Goal: Task Accomplishment & Management: Manage account settings

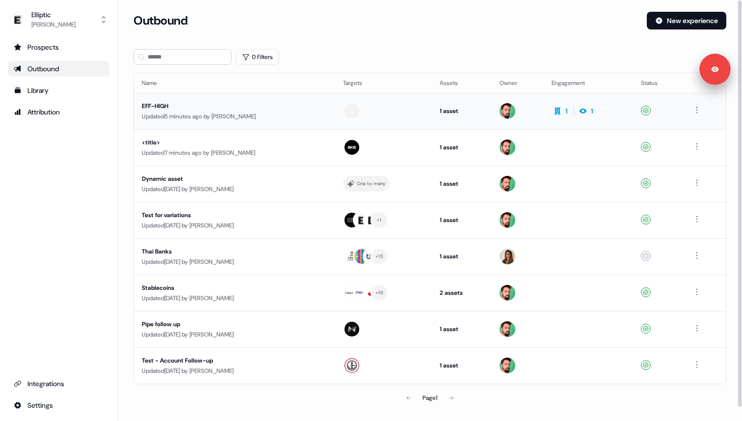
click at [186, 113] on div "Updated 5 minutes ago by [PERSON_NAME]" at bounding box center [235, 116] width 186 height 10
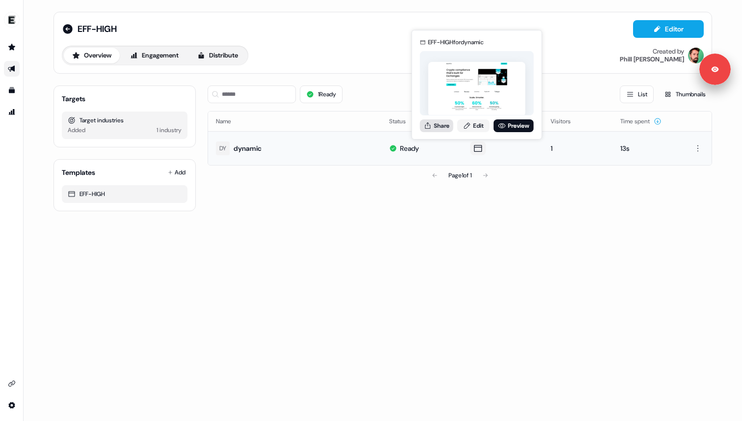
click at [445, 125] on button "Share" at bounding box center [436, 125] width 33 height 13
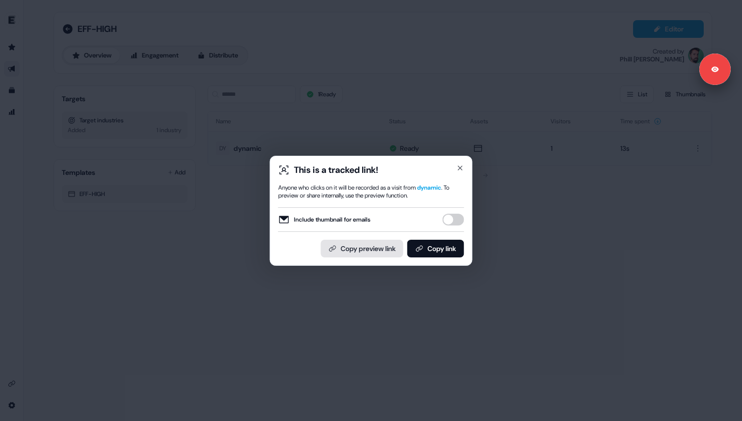
click at [368, 245] on button "Copy preview link" at bounding box center [362, 249] width 82 height 18
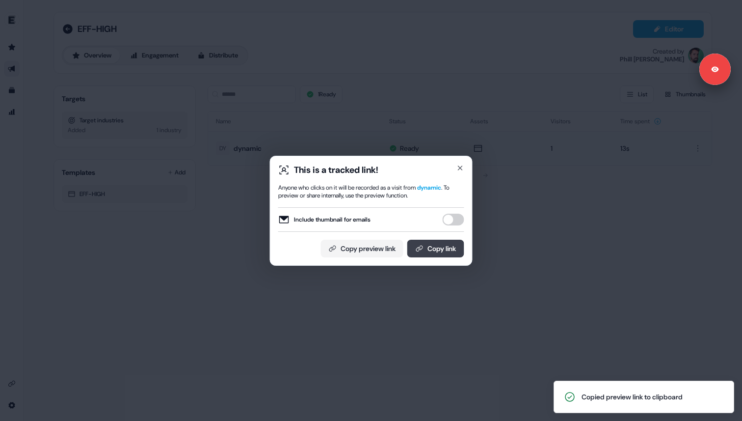
click at [430, 250] on button "Copy link" at bounding box center [436, 249] width 57 height 18
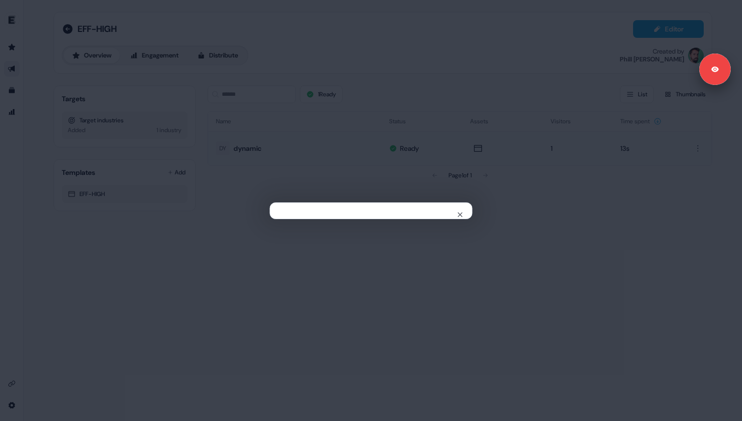
click at [625, 124] on div "Close" at bounding box center [371, 210] width 742 height 421
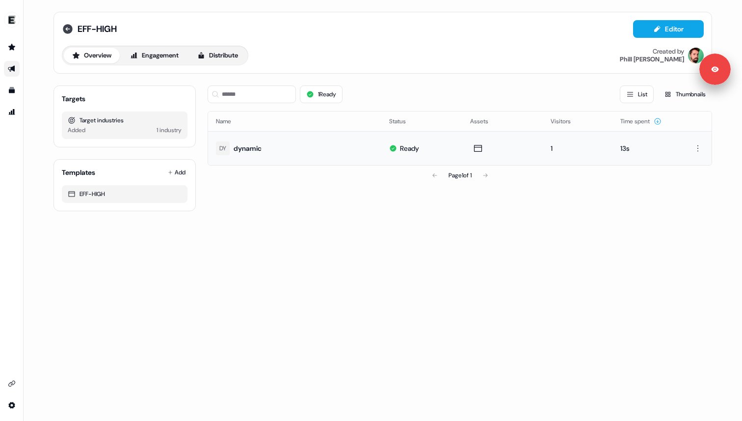
click at [65, 32] on icon at bounding box center [68, 29] width 10 height 10
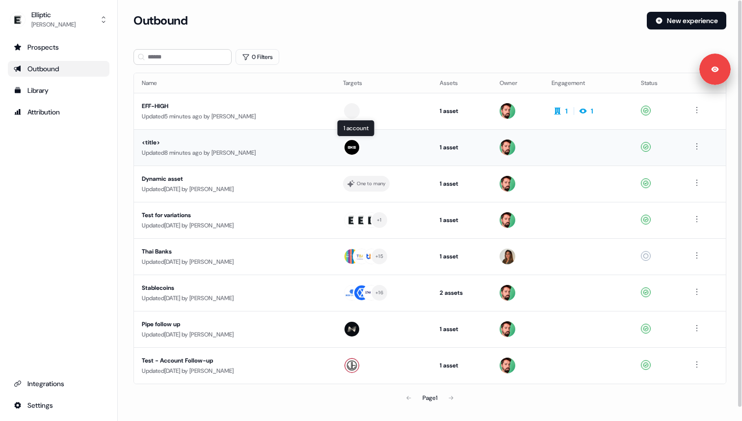
click at [412, 152] on div at bounding box center [383, 147] width 81 height 18
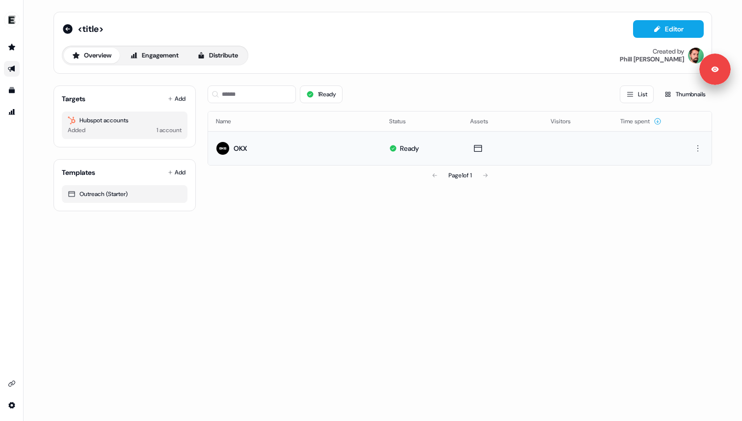
click at [519, 156] on td at bounding box center [503, 148] width 81 height 34
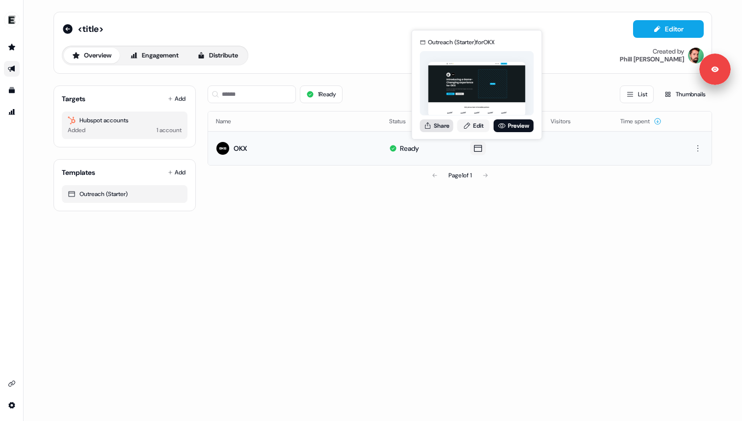
click at [445, 127] on button "Share" at bounding box center [436, 125] width 33 height 13
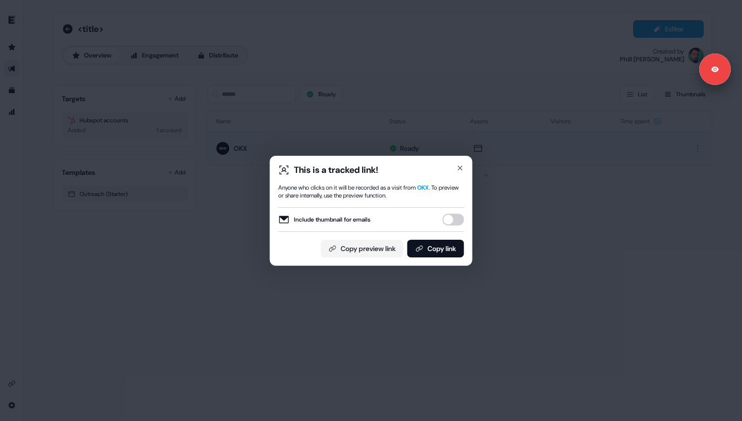
click at [398, 283] on div "This is a tracked link! Anyone who clicks on it will be recorded as a visit fro…" at bounding box center [371, 210] width 742 height 421
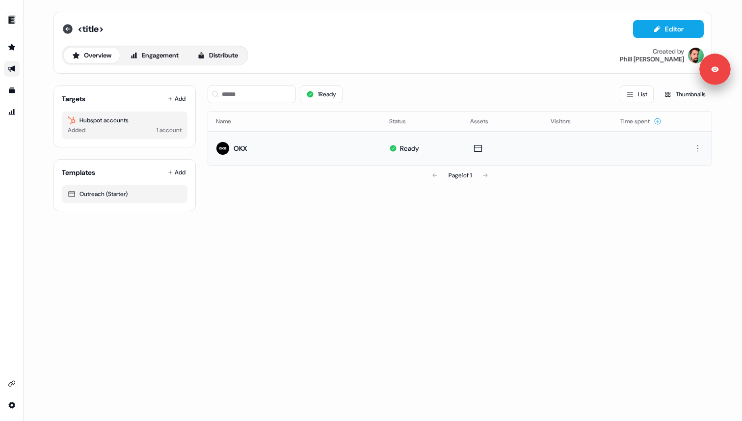
click at [64, 29] on icon at bounding box center [68, 29] width 10 height 10
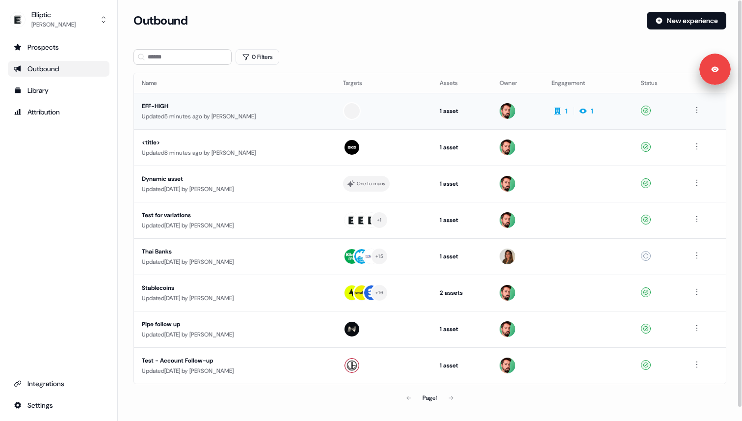
click at [273, 103] on div "EFF-HIGH" at bounding box center [235, 106] width 186 height 10
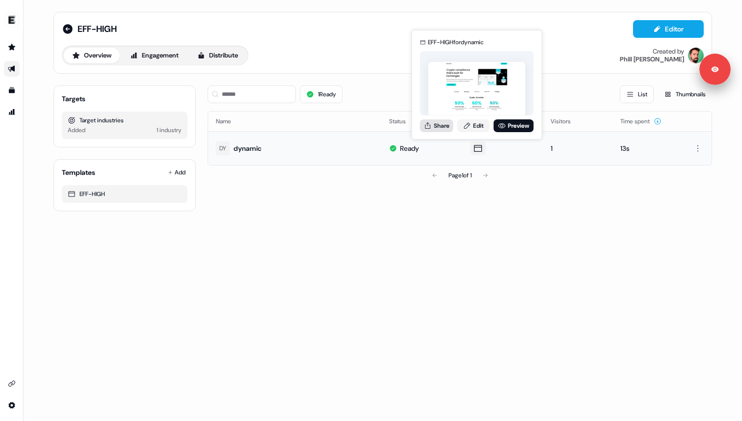
click at [438, 124] on button "Share" at bounding box center [436, 125] width 33 height 13
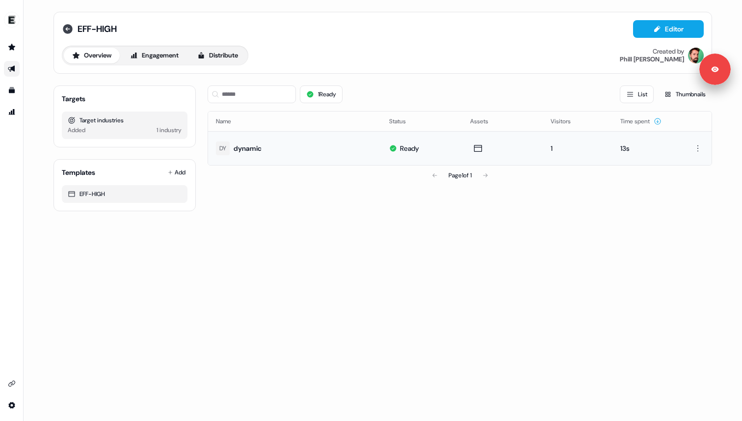
click at [69, 28] on icon at bounding box center [68, 29] width 12 height 12
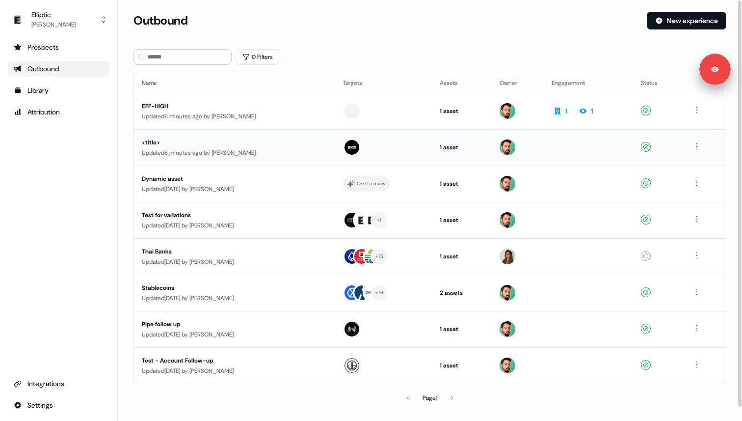
click at [434, 146] on td "1 asset Outreach (Starter)" at bounding box center [462, 147] width 60 height 36
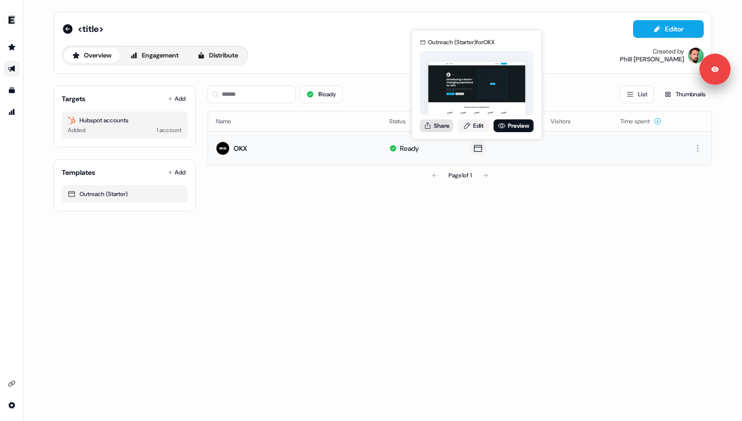
click at [436, 123] on button "Share" at bounding box center [436, 125] width 33 height 13
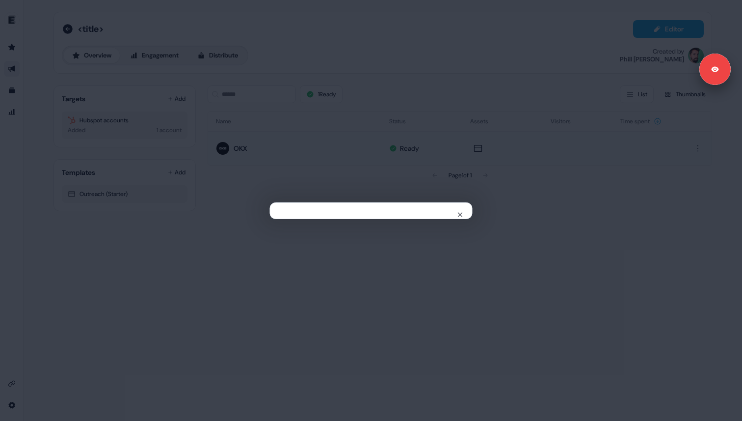
click at [349, 278] on div "Close" at bounding box center [371, 210] width 742 height 421
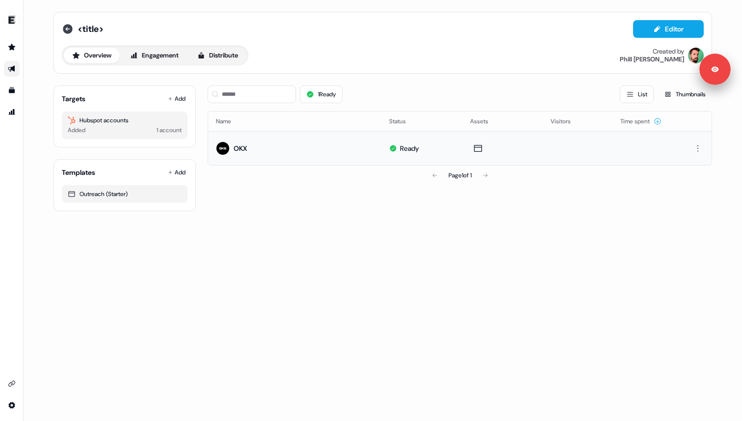
click at [68, 31] on icon at bounding box center [68, 29] width 10 height 10
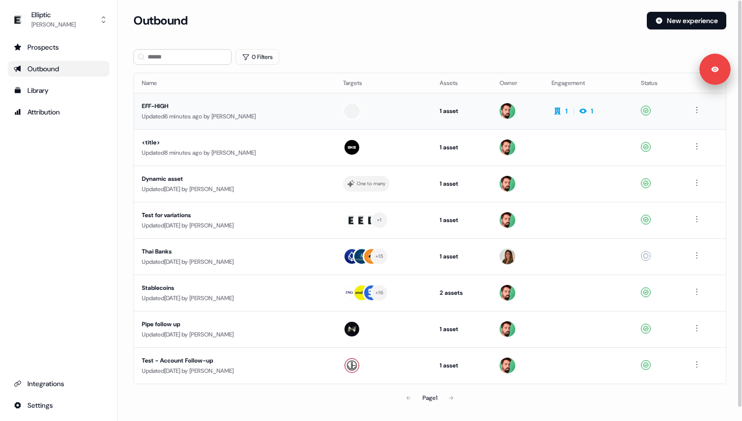
click at [260, 108] on div "EFF-HIGH" at bounding box center [235, 106] width 186 height 10
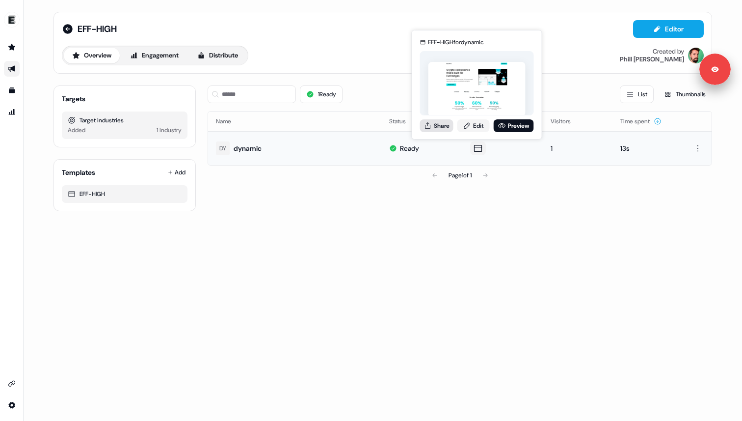
click at [440, 126] on button "Share" at bounding box center [436, 125] width 33 height 13
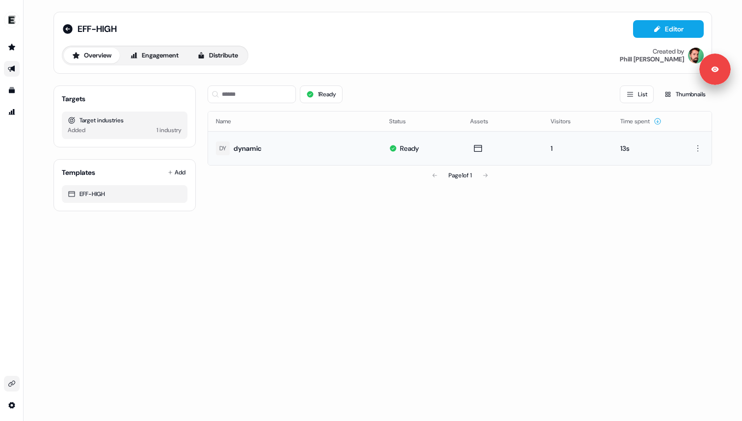
click at [10, 381] on icon "Go to integrations" at bounding box center [12, 384] width 8 height 8
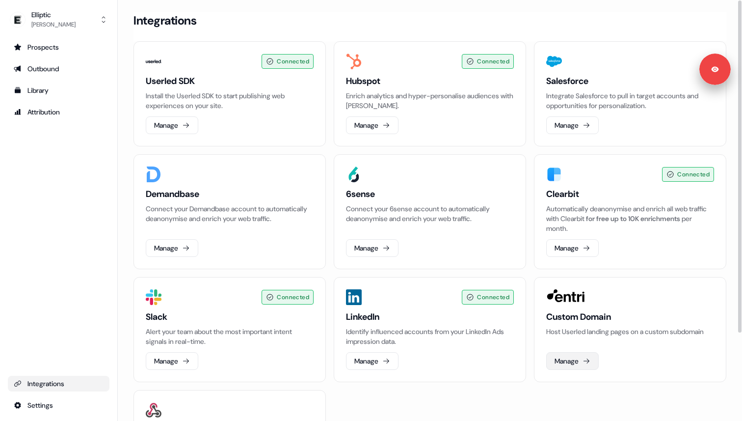
click at [574, 361] on button "Manage" at bounding box center [572, 361] width 53 height 18
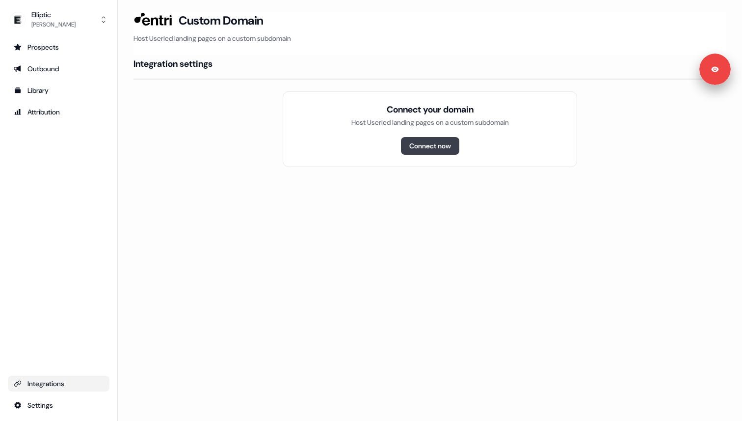
click at [426, 142] on button "Connect now" at bounding box center [430, 146] width 58 height 18
click at [117, 102] on div "Elliptic Pouyeh Esfahani Prospects Outbound Library Attribution Integrations Se…" at bounding box center [59, 210] width 118 height 421
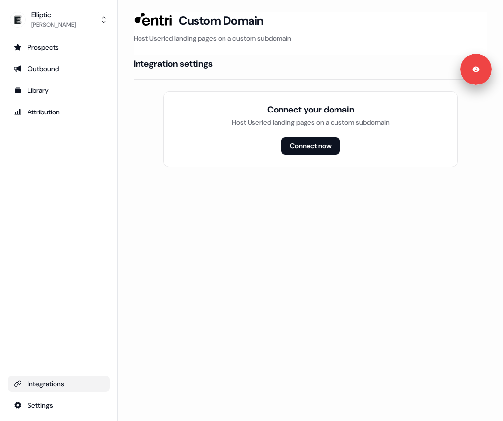
click at [310, 210] on div "Loading... Custom Domain Host Userled landing pages on a custom subdomain Integ…" at bounding box center [310, 210] width 385 height 421
click at [316, 143] on button "Connect now" at bounding box center [310, 146] width 58 height 18
click at [406, 236] on div "Loading... Custom Domain Host Userled landing pages on a custom subdomain Integ…" at bounding box center [310, 210] width 385 height 421
click at [308, 297] on div "Loading... Custom Domain Host Userled landing pages on a custom subdomain Integ…" at bounding box center [310, 210] width 385 height 421
click at [52, 18] on div "Elliptic" at bounding box center [53, 15] width 44 height 10
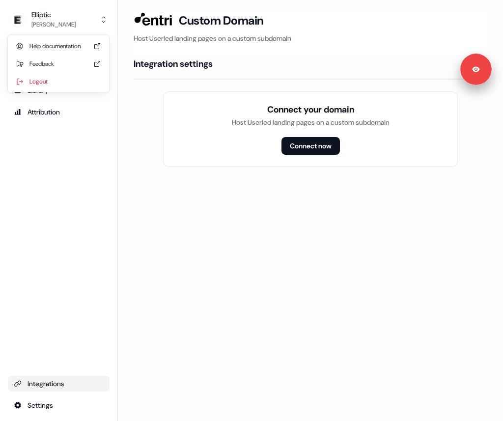
click at [72, 383] on div "Elliptic Pouyeh Esfahani Help documentation Feedback Logout Prospects Outbound …" at bounding box center [59, 210] width 118 height 421
click at [58, 385] on div "Integrations" at bounding box center [59, 384] width 90 height 10
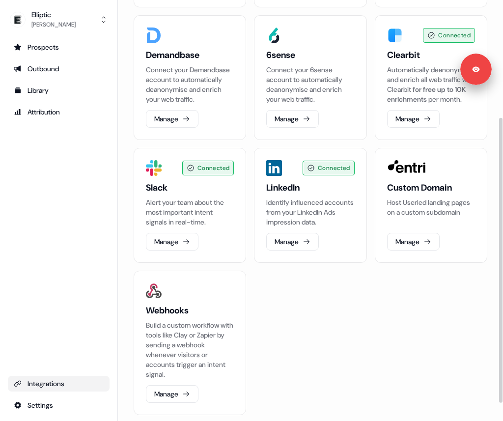
scroll to position [195, 0]
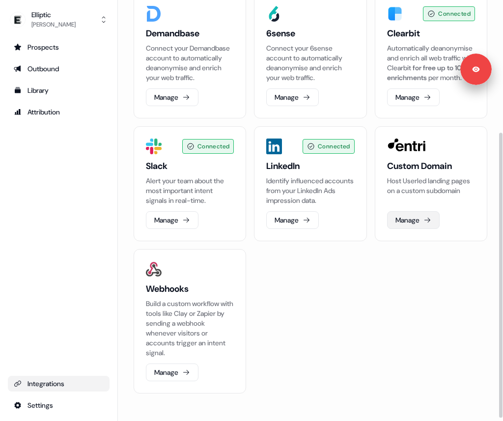
click at [416, 221] on button "Manage" at bounding box center [413, 220] width 53 height 18
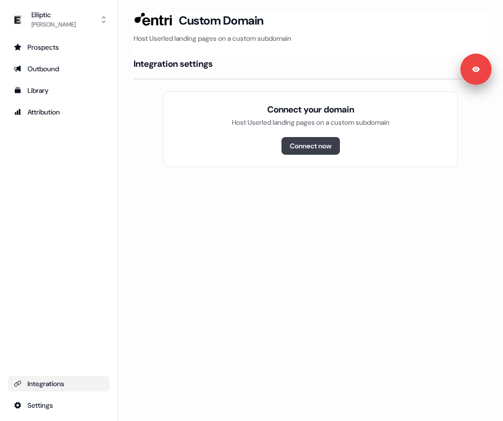
click at [317, 141] on button "Connect now" at bounding box center [310, 146] width 58 height 18
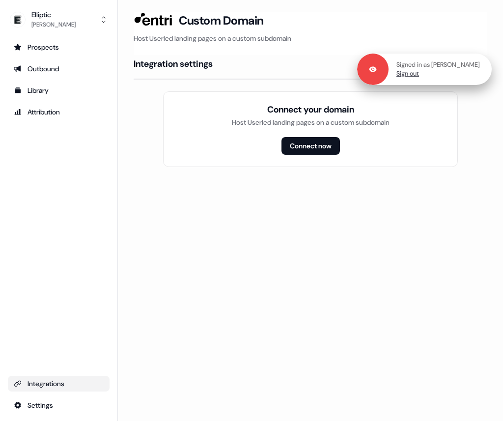
click at [412, 74] on link "Sign out" at bounding box center [407, 73] width 23 height 9
